Goal: Use online tool/utility: Utilize a website feature to perform a specific function

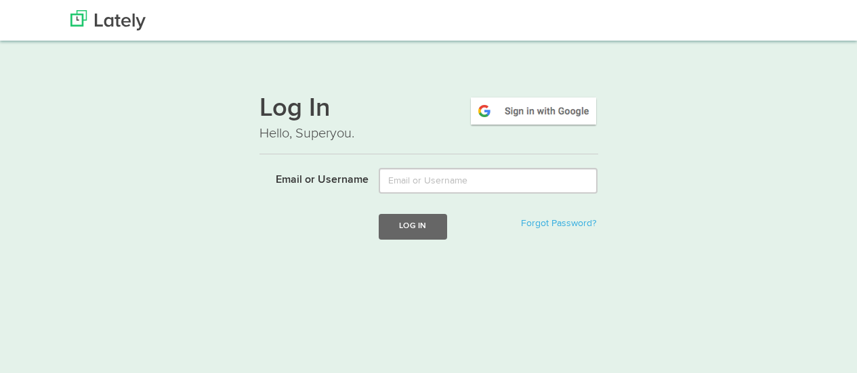
click at [411, 178] on input "Email or Username" at bounding box center [488, 181] width 219 height 26
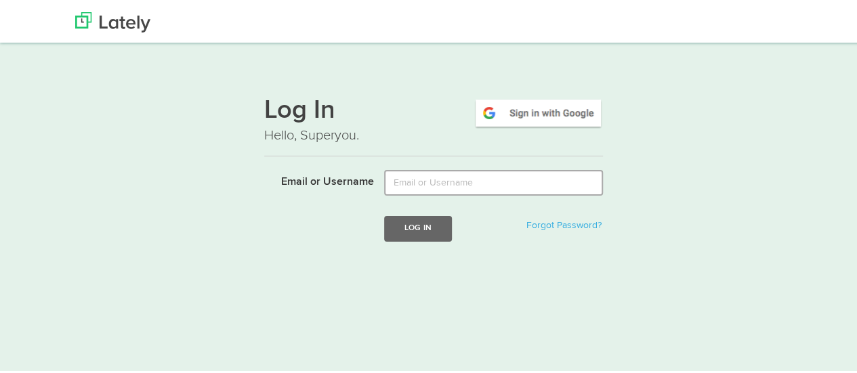
type input "[EMAIL_ADDRESS][DOMAIN_NAME]"
click at [430, 222] on button "Log In" at bounding box center [418, 226] width 68 height 25
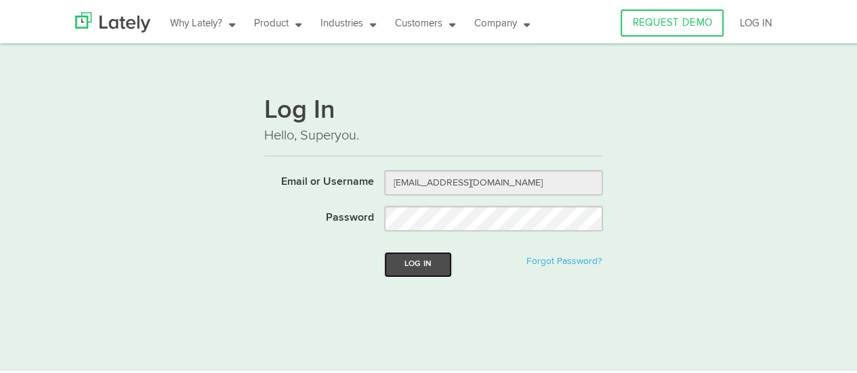
click at [416, 257] on button "Log In" at bounding box center [418, 262] width 68 height 25
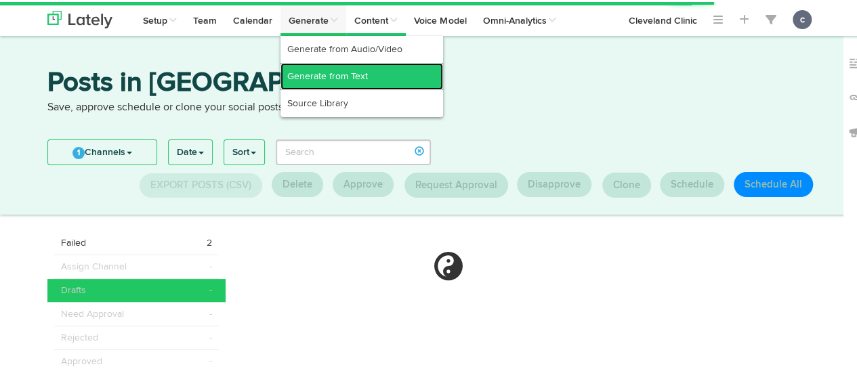
click at [341, 72] on link "Generate from Text" at bounding box center [362, 74] width 163 height 27
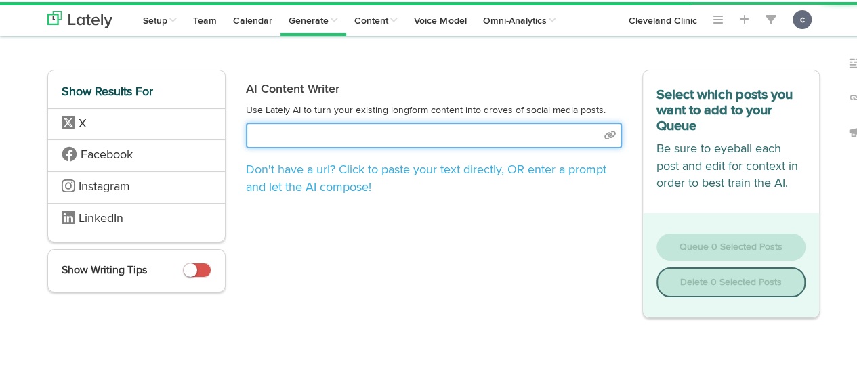
click at [320, 130] on input "text" at bounding box center [434, 134] width 376 height 26
paste input "[URL][DOMAIN_NAME]"
type input "[URL][DOMAIN_NAME]"
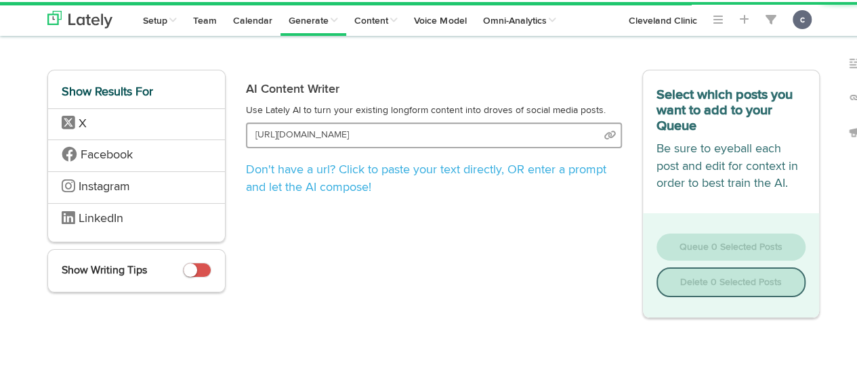
select select "natural"
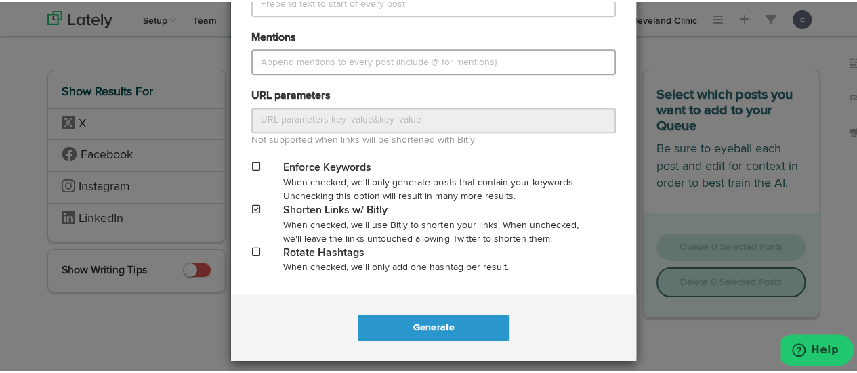
scroll to position [689, 0]
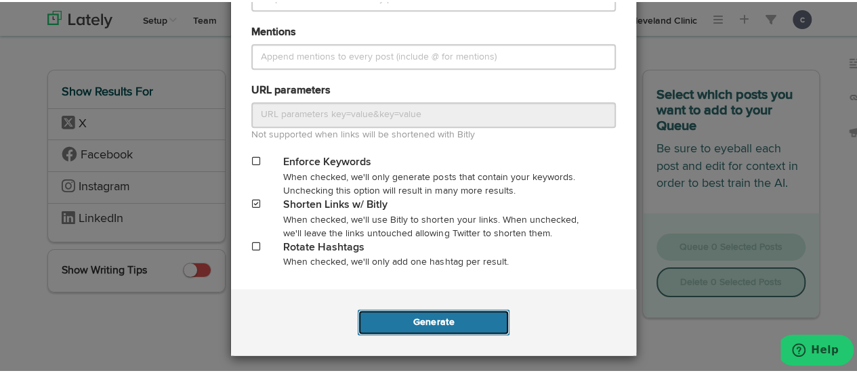
click at [443, 318] on button "Generate" at bounding box center [433, 321] width 151 height 26
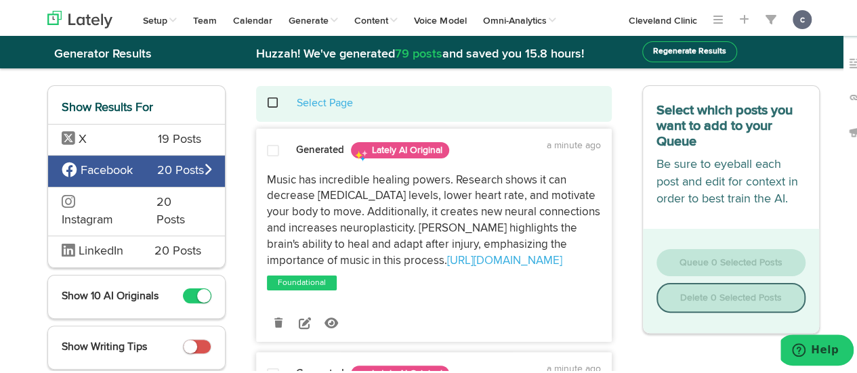
scroll to position [20, 0]
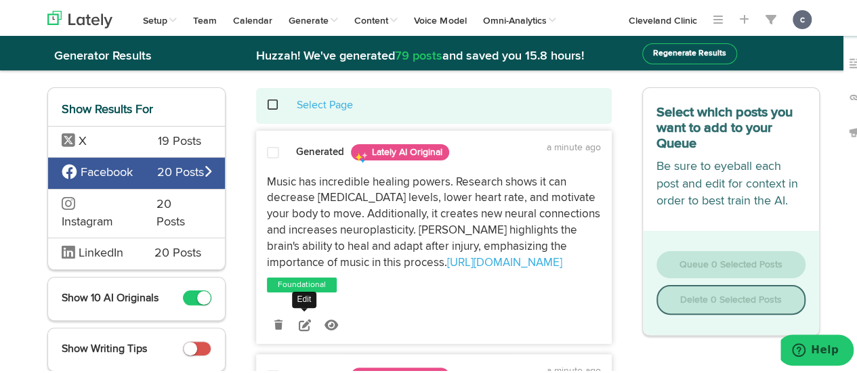
click at [299, 322] on icon at bounding box center [305, 323] width 12 height 12
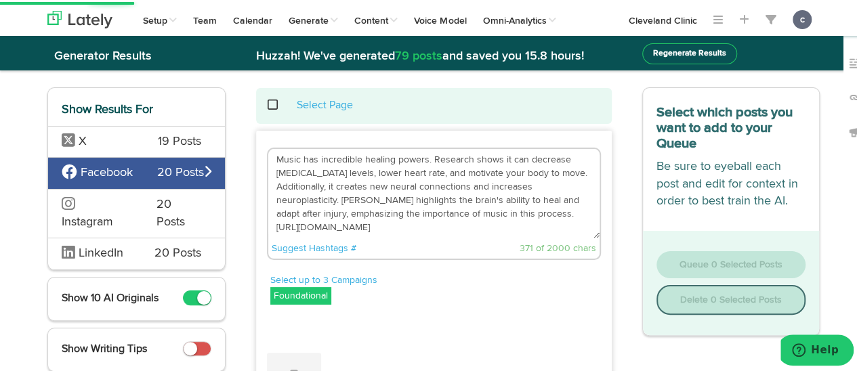
click at [332, 195] on textarea "Music has incredible healing powers. Research shows it can decrease [MEDICAL_DA…" at bounding box center [433, 191] width 331 height 89
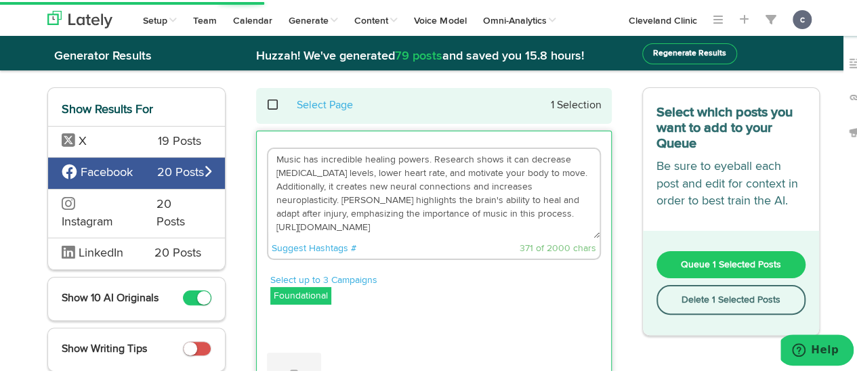
drag, startPoint x: 332, startPoint y: 195, endPoint x: 270, endPoint y: 155, distance: 73.1
click at [270, 155] on textarea "Music has incredible healing powers. Research shows it can decrease [MEDICAL_DA…" at bounding box center [433, 191] width 331 height 89
